Goal: Task Accomplishment & Management: Manage account settings

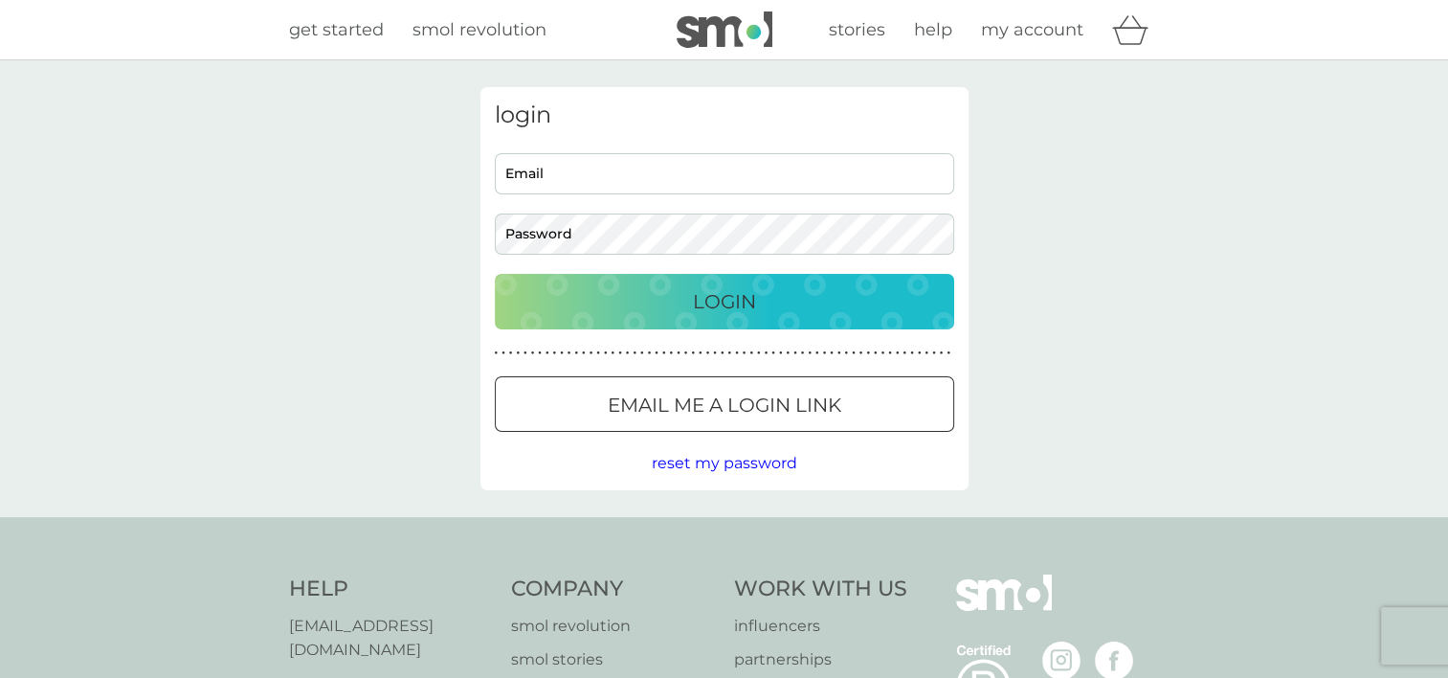
click at [603, 175] on input "Email" at bounding box center [724, 173] width 459 height 41
type input "[EMAIL_ADDRESS][DOMAIN_NAME]"
click at [723, 310] on p "Login" at bounding box center [724, 301] width 63 height 31
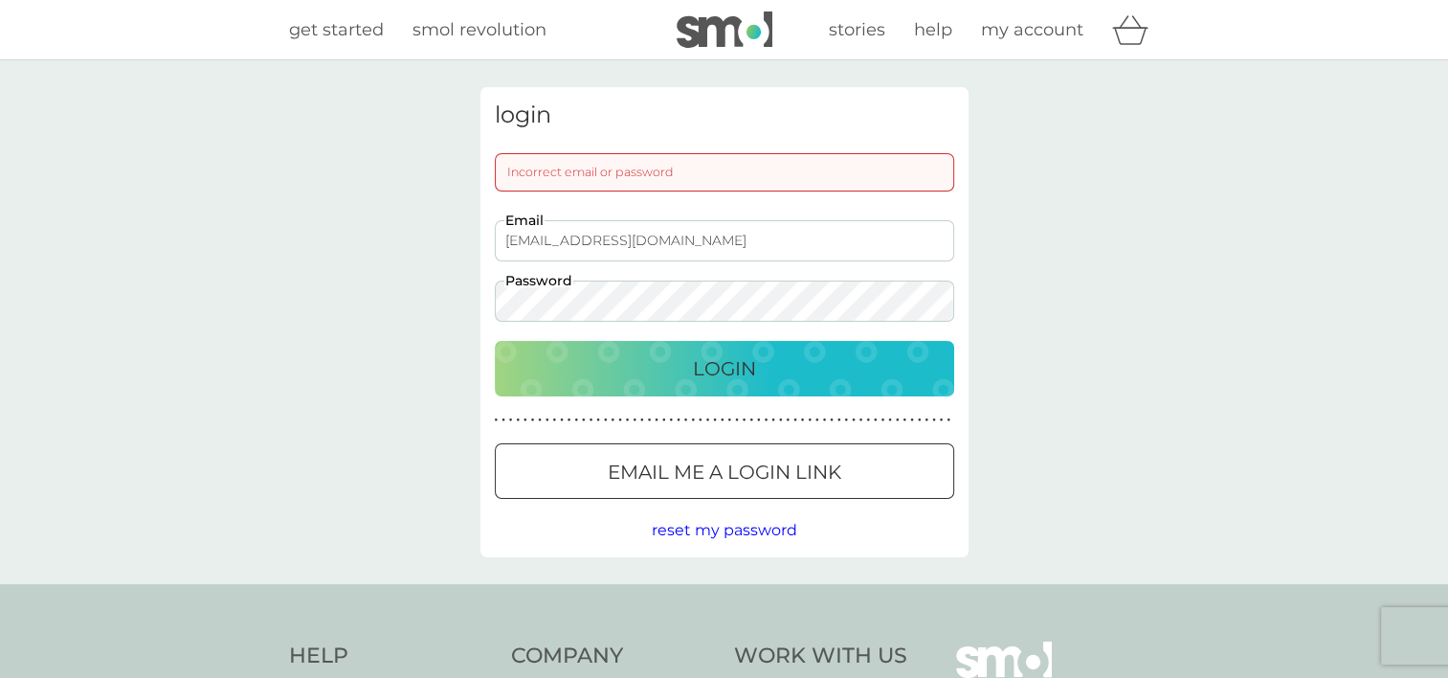
click at [689, 372] on div "Login" at bounding box center [724, 368] width 421 height 31
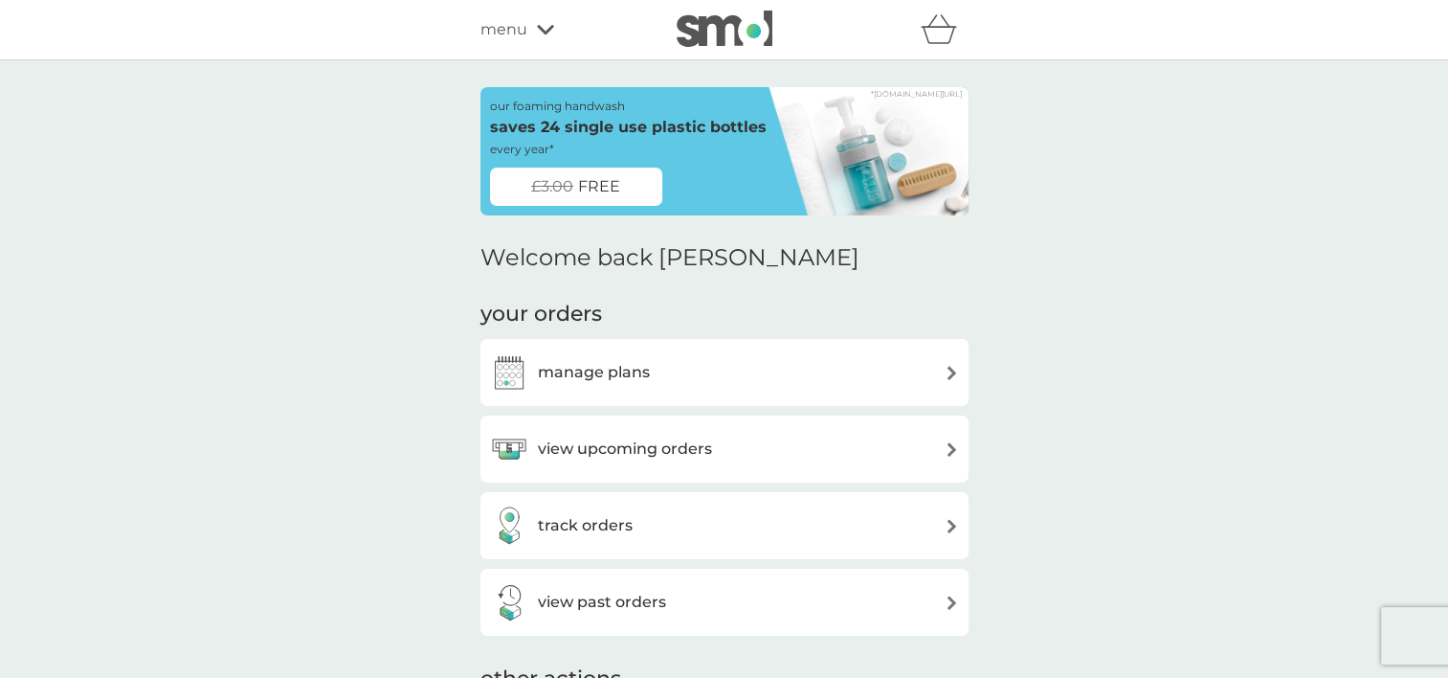
click at [794, 384] on div "manage plans" at bounding box center [724, 372] width 469 height 38
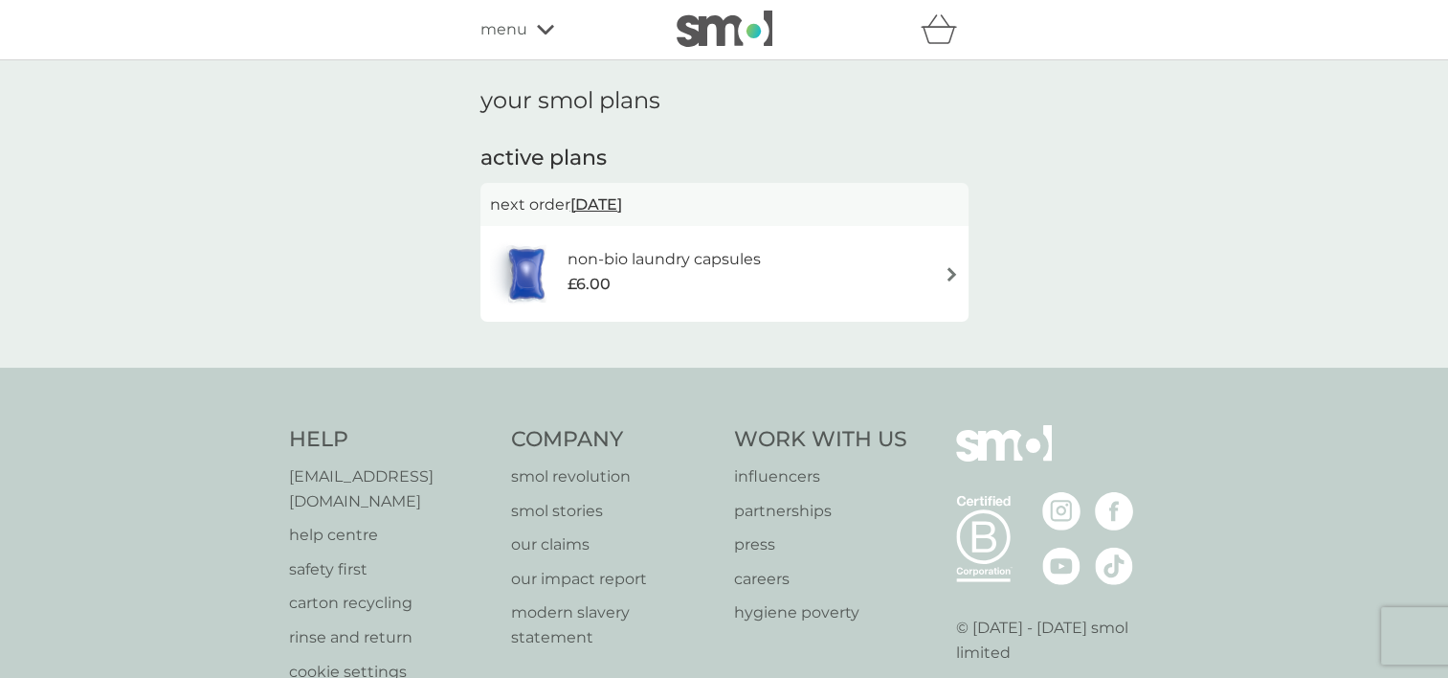
click at [945, 275] on img at bounding box center [952, 274] width 14 height 14
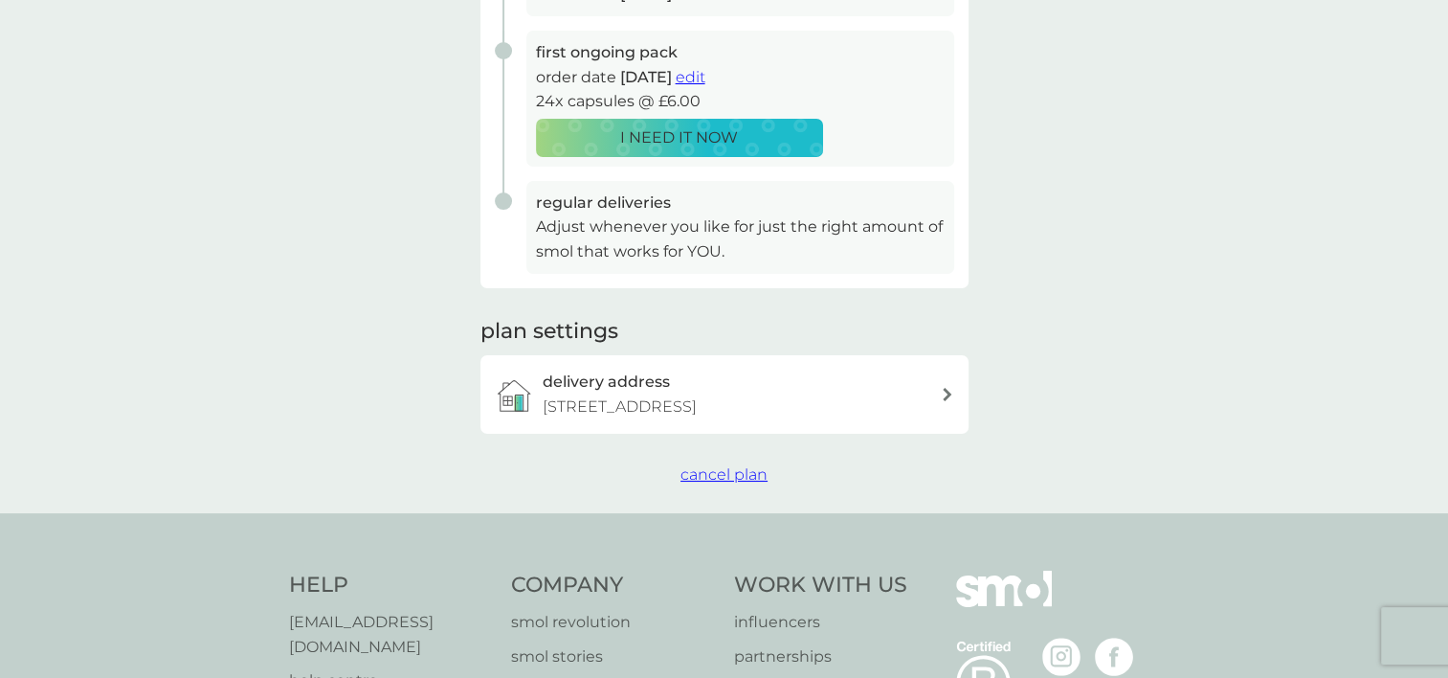
scroll to position [383, 0]
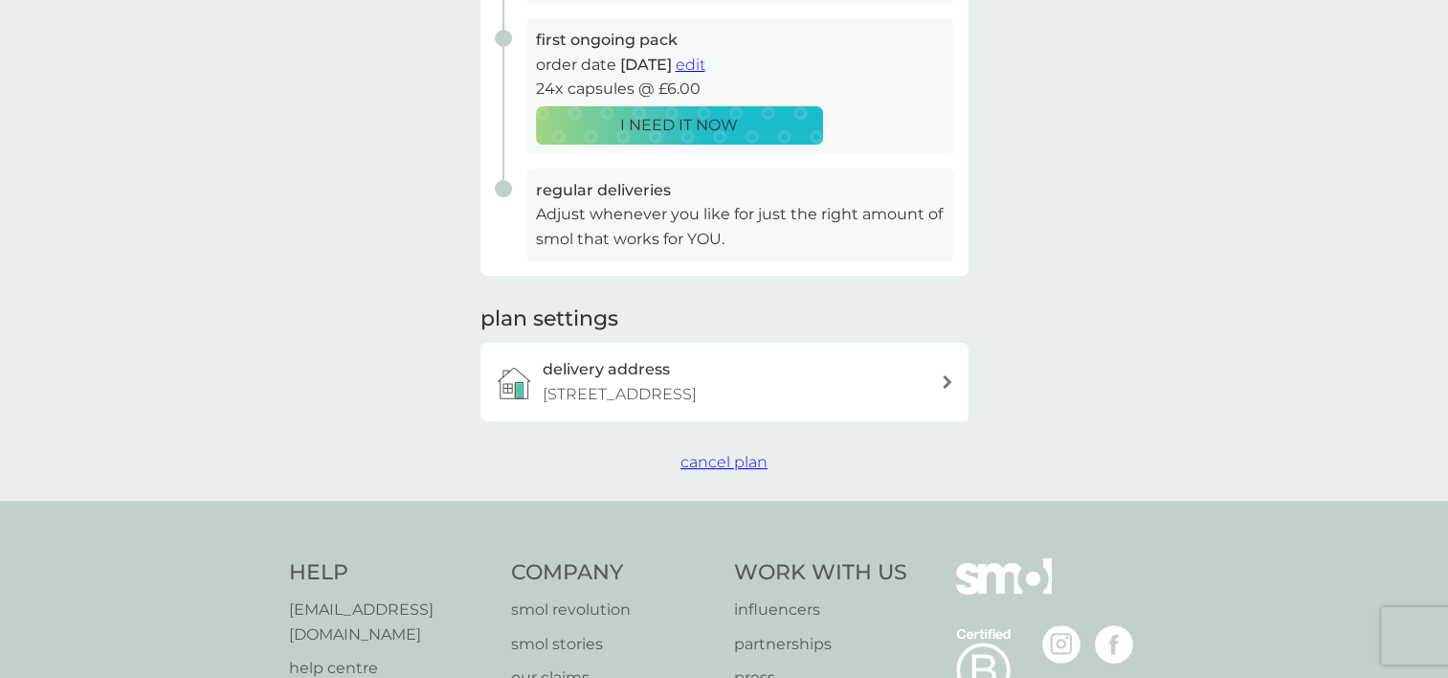
click at [728, 471] on span "cancel plan" at bounding box center [724, 462] width 87 height 18
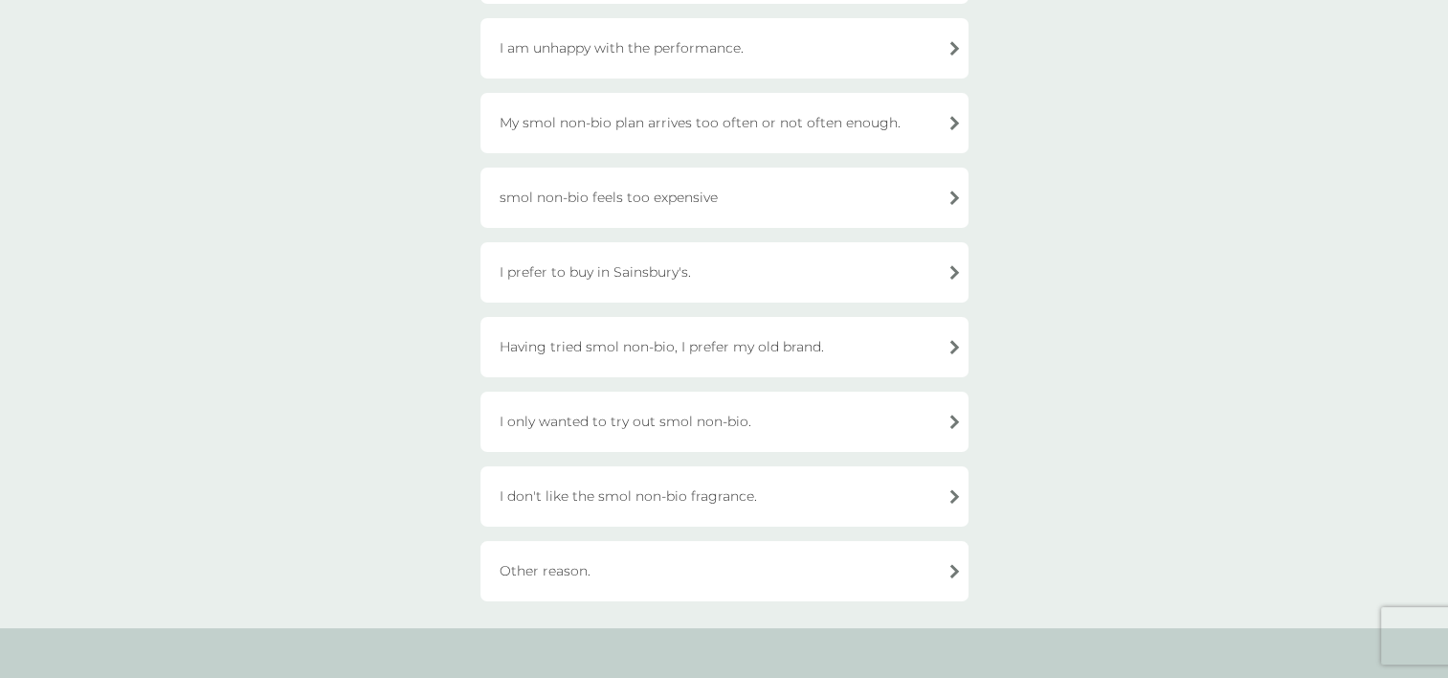
scroll to position [479, 0]
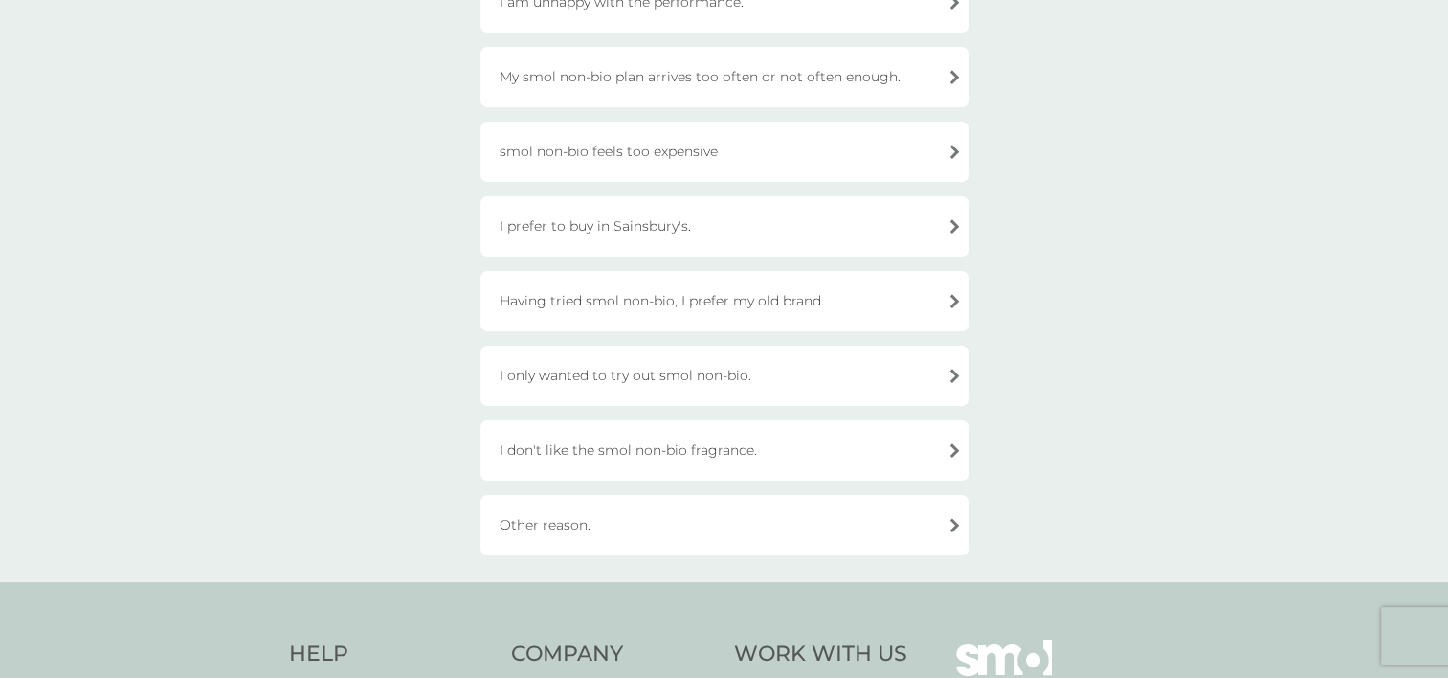
click at [779, 375] on div "I only wanted to try out smol non-bio." at bounding box center [725, 376] width 488 height 60
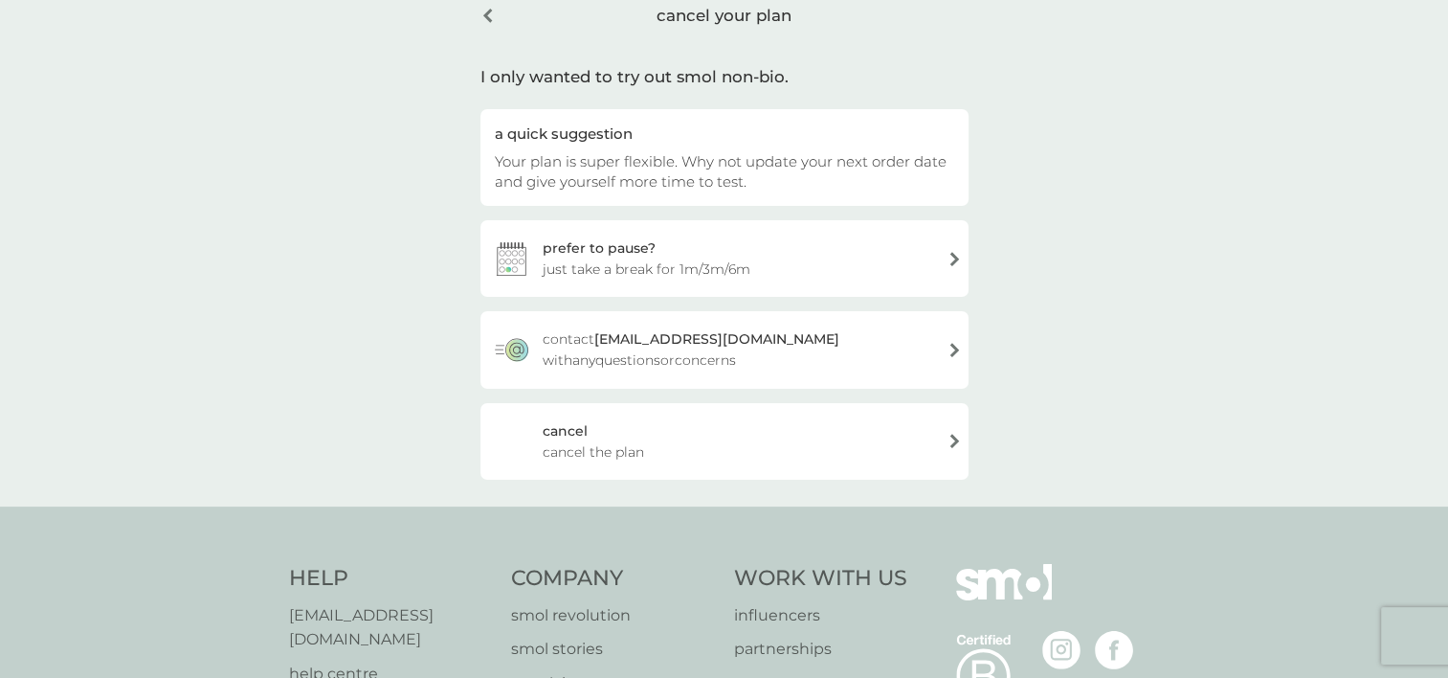
scroll to position [67, 0]
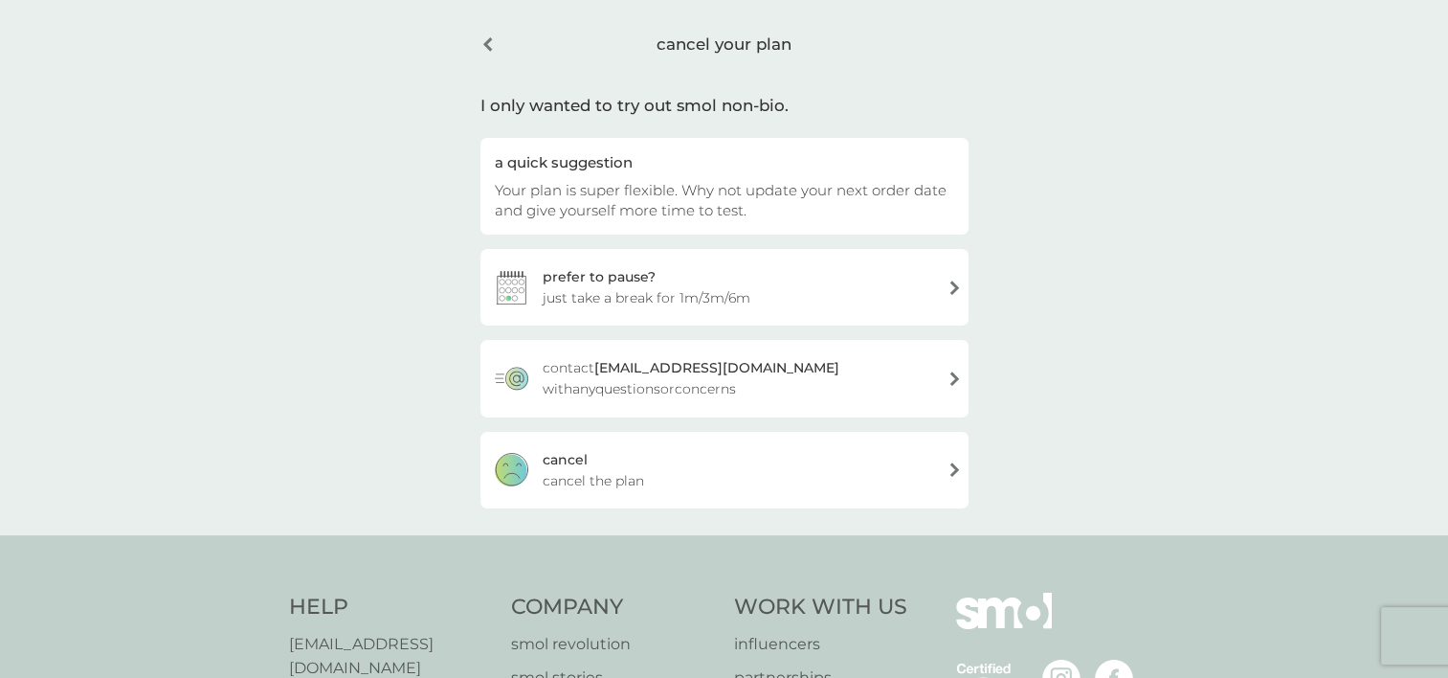
click at [680, 466] on div "cancel cancel the plan" at bounding box center [725, 470] width 488 height 77
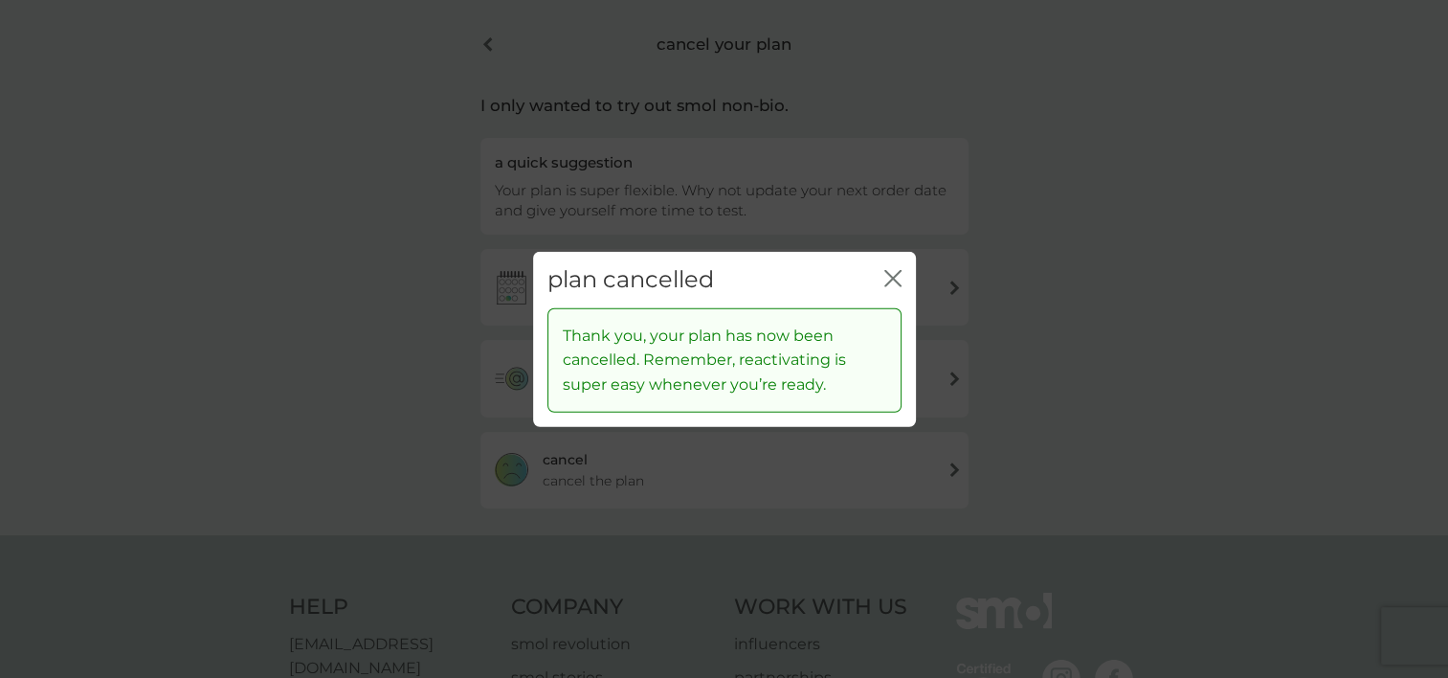
click at [893, 280] on icon "close" at bounding box center [897, 278] width 8 height 15
